Goal: Task Accomplishment & Management: Use online tool/utility

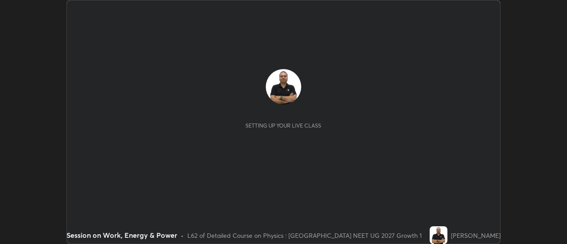
scroll to position [244, 567]
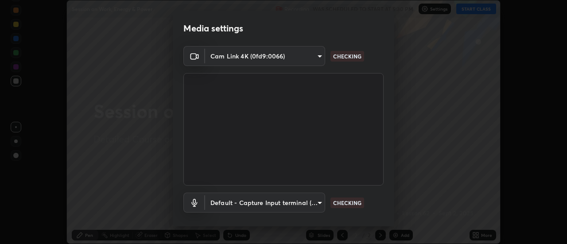
click at [348, 203] on p "CHECKING" at bounding box center [347, 203] width 28 height 8
click at [348, 204] on p "WORKING" at bounding box center [346, 203] width 26 height 8
click at [346, 203] on p "WORKING" at bounding box center [346, 203] width 26 height 8
click at [346, 202] on p "WORKING" at bounding box center [346, 203] width 26 height 8
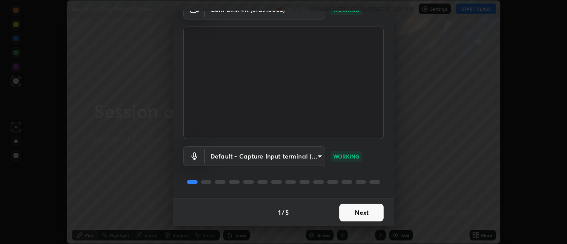
click at [348, 210] on button "Next" at bounding box center [361, 213] width 44 height 18
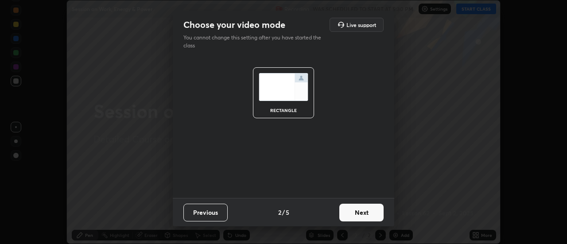
click at [352, 214] on button "Next" at bounding box center [361, 213] width 44 height 18
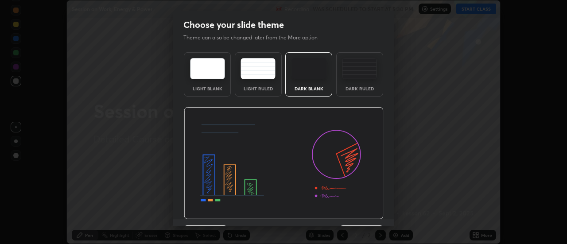
scroll to position [22, 0]
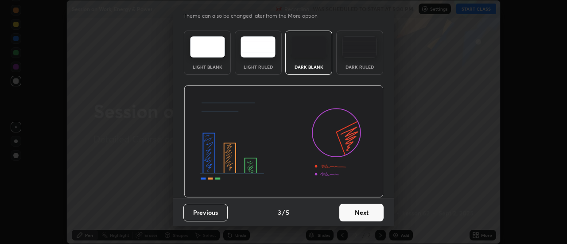
click at [354, 209] on button "Next" at bounding box center [361, 213] width 44 height 18
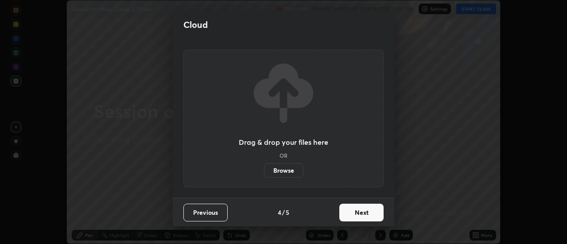
click at [358, 209] on button "Next" at bounding box center [361, 213] width 44 height 18
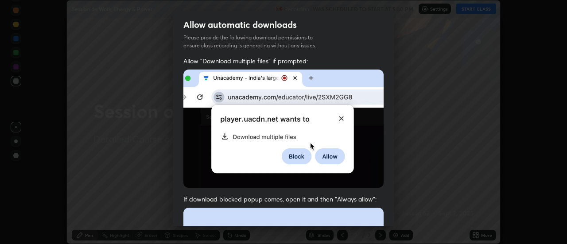
click at [194, 142] on img at bounding box center [283, 129] width 200 height 118
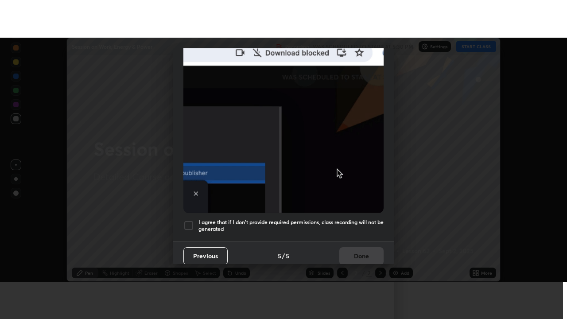
scroll to position [227, 0]
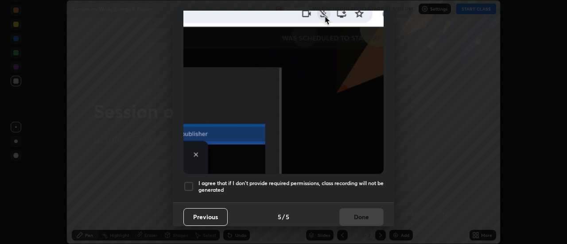
click at [191, 181] on div at bounding box center [188, 186] width 11 height 11
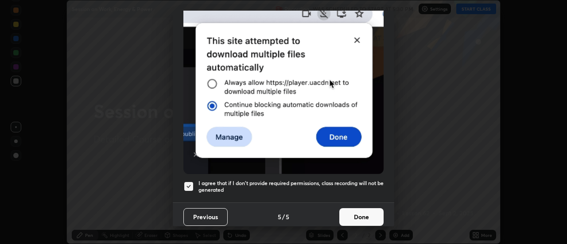
click at [353, 209] on button "Done" at bounding box center [361, 217] width 44 height 18
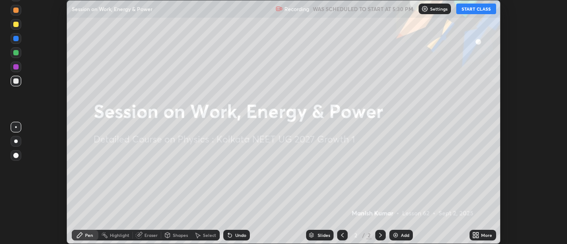
click at [474, 233] on icon at bounding box center [474, 233] width 2 height 2
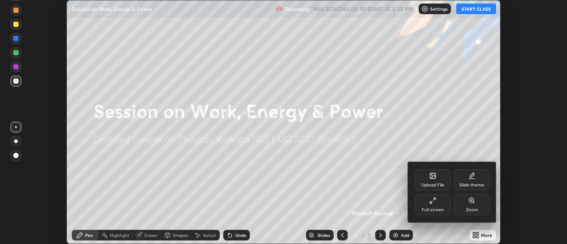
click at [433, 177] on icon at bounding box center [432, 176] width 5 height 3
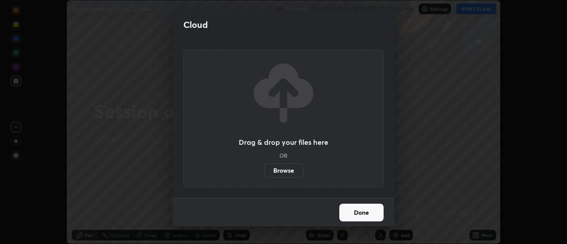
click at [359, 211] on button "Done" at bounding box center [361, 213] width 44 height 18
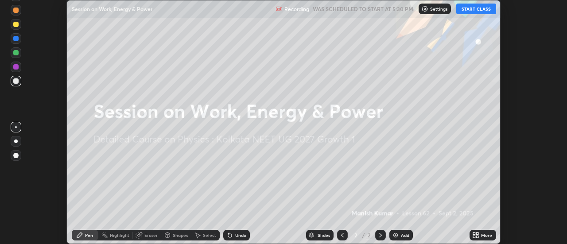
click at [473, 233] on icon at bounding box center [474, 233] width 2 height 2
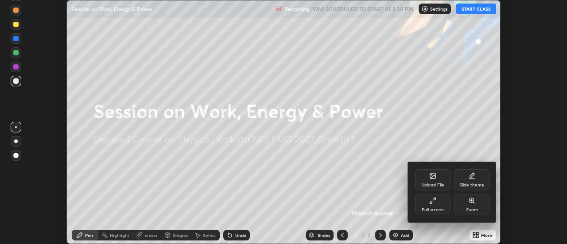
click at [435, 203] on icon at bounding box center [432, 200] width 7 height 7
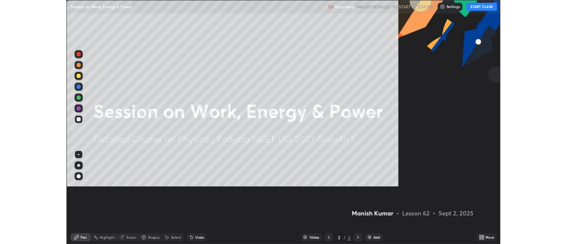
scroll to position [319, 567]
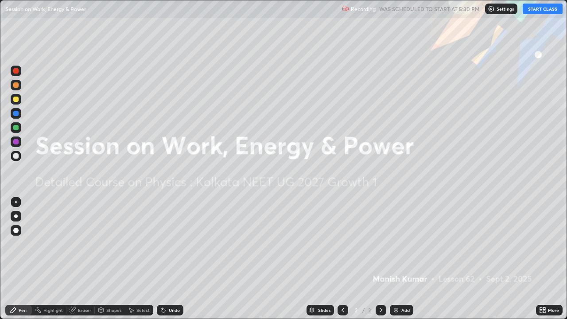
click at [538, 10] on button "START CLASS" at bounding box center [542, 9] width 40 height 11
click at [395, 244] on img at bounding box center [395, 309] width 7 height 7
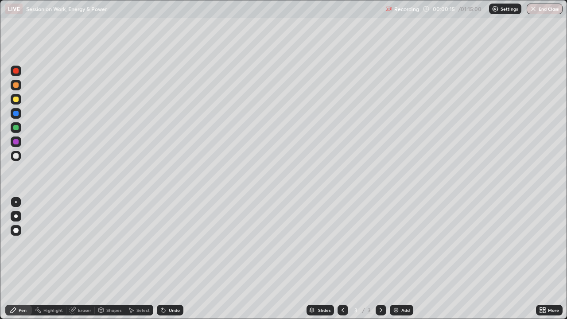
click at [17, 244] on div "Pen" at bounding box center [18, 310] width 27 height 11
click at [17, 85] on div at bounding box center [15, 84] width 5 height 5
click at [449, 244] on div "Slides 3 / 3 Add" at bounding box center [359, 310] width 352 height 18
click at [396, 244] on img at bounding box center [395, 309] width 7 height 7
click at [395, 244] on img at bounding box center [395, 309] width 7 height 7
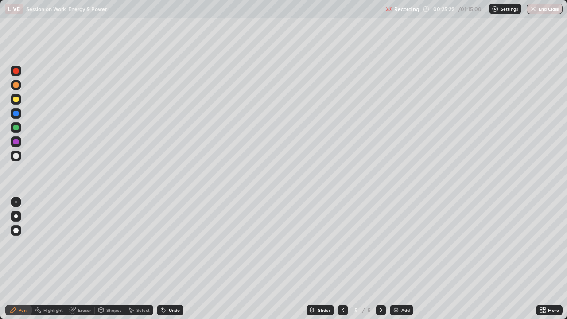
click at [395, 244] on img at bounding box center [395, 309] width 7 height 7
click at [391, 244] on div "Add" at bounding box center [401, 310] width 23 height 11
click at [396, 244] on img at bounding box center [395, 309] width 7 height 7
click at [72, 244] on icon at bounding box center [73, 310] width 6 height 6
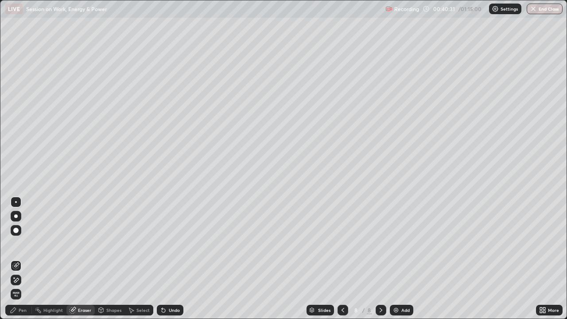
click at [19, 244] on div "Pen" at bounding box center [23, 310] width 8 height 4
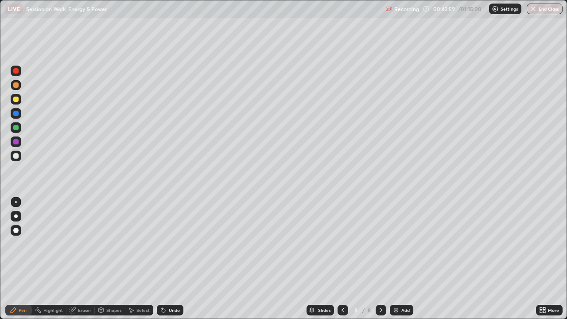
click at [380, 244] on icon at bounding box center [380, 309] width 7 height 7
click at [343, 244] on icon at bounding box center [342, 309] width 7 height 7
click at [380, 244] on icon at bounding box center [380, 309] width 7 height 7
click at [394, 244] on img at bounding box center [395, 309] width 7 height 7
click at [340, 244] on icon at bounding box center [342, 309] width 7 height 7
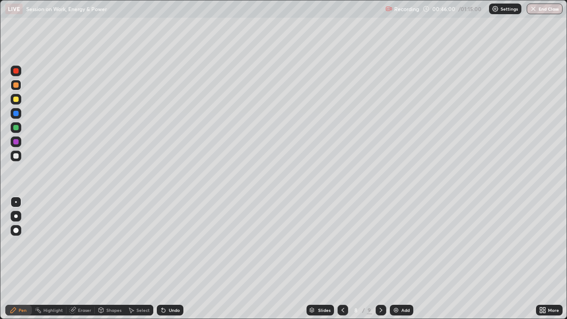
click at [394, 244] on img at bounding box center [395, 309] width 7 height 7
click at [15, 143] on div at bounding box center [15, 141] width 5 height 5
click at [395, 244] on img at bounding box center [395, 309] width 7 height 7
click at [15, 98] on div at bounding box center [15, 99] width 5 height 5
click at [395, 244] on img at bounding box center [395, 309] width 7 height 7
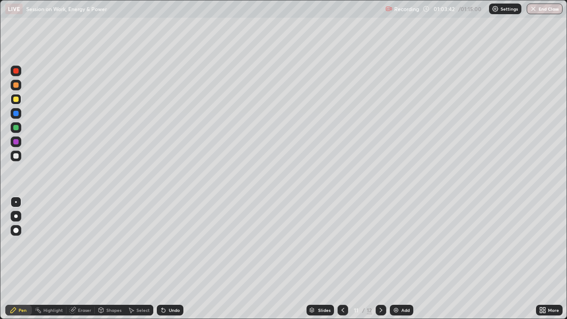
click at [391, 244] on div "Add" at bounding box center [401, 310] width 23 height 11
click at [538, 10] on button "End Class" at bounding box center [544, 9] width 36 height 11
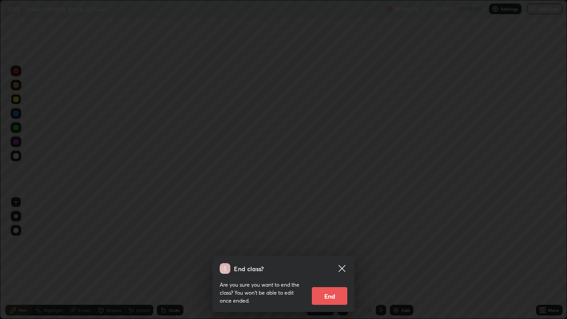
click at [333, 244] on button "End" at bounding box center [329, 296] width 35 height 18
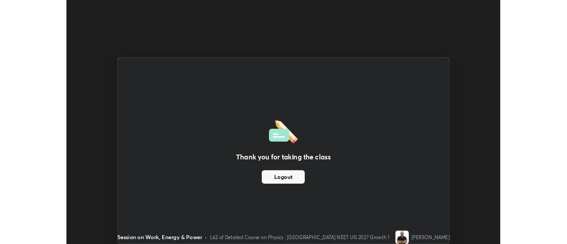
scroll to position [44034, 43711]
